Goal: Task Accomplishment & Management: Use online tool/utility

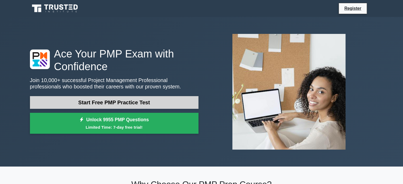
click at [146, 105] on link "Start Free PMP Practice Test" at bounding box center [114, 102] width 168 height 13
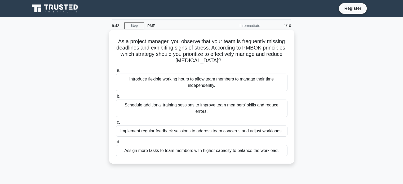
click at [194, 106] on div "Schedule additional training sessions to improve team members' skills and reduc…" at bounding box center [202, 108] width 172 height 17
click at [116, 98] on input "b. Schedule additional training sessions to improve team members' skills and re…" at bounding box center [116, 96] width 0 height 3
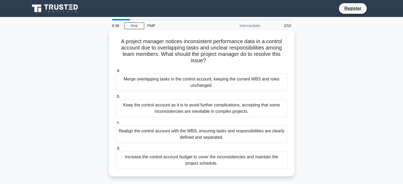
click at [181, 82] on div "Merge overlapping tasks in the control account, keeping the current WBS and rol…" at bounding box center [202, 82] width 172 height 17
click at [116, 72] on input "a. Merge overlapping tasks in the control account, keeping the current WBS and …" at bounding box center [116, 70] width 0 height 3
